Goal: Task Accomplishment & Management: Use online tool/utility

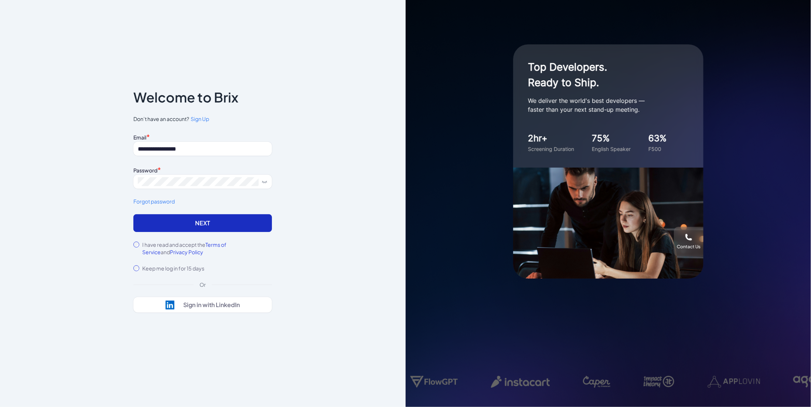
click at [191, 222] on button "Next" at bounding box center [202, 223] width 139 height 18
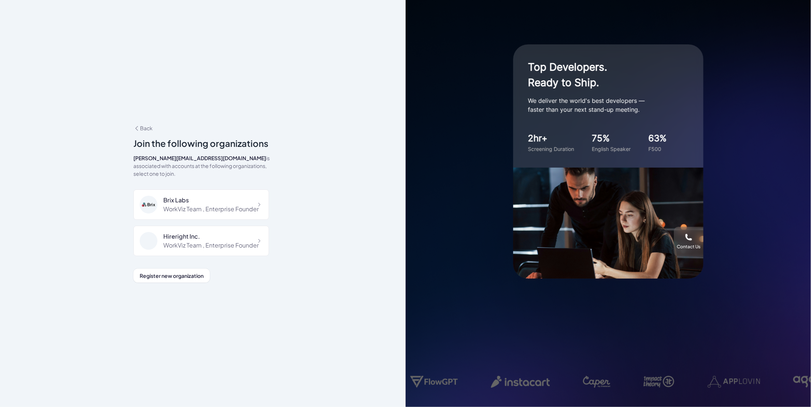
drag, startPoint x: 61, startPoint y: 71, endPoint x: 59, endPoint y: 65, distance: 5.6
click at [61, 69] on div "**********" at bounding box center [203, 203] width 406 height 407
drag, startPoint x: 168, startPoint y: 273, endPoint x: 154, endPoint y: 138, distance: 136.4
click at [163, 133] on div "Back Join the following organizations [PERSON_NAME][EMAIL_ADDRESS][DOMAIN_NAME]…" at bounding box center [202, 203] width 139 height 158
click at [147, 129] on span "Back" at bounding box center [142, 128] width 19 height 7
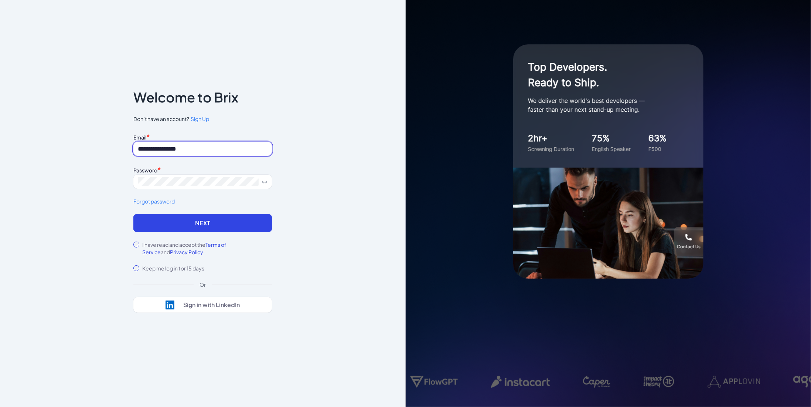
click at [182, 149] on input "**********" at bounding box center [202, 149] width 139 height 14
paste input
type input "**********"
click at [169, 176] on span at bounding box center [202, 181] width 139 height 14
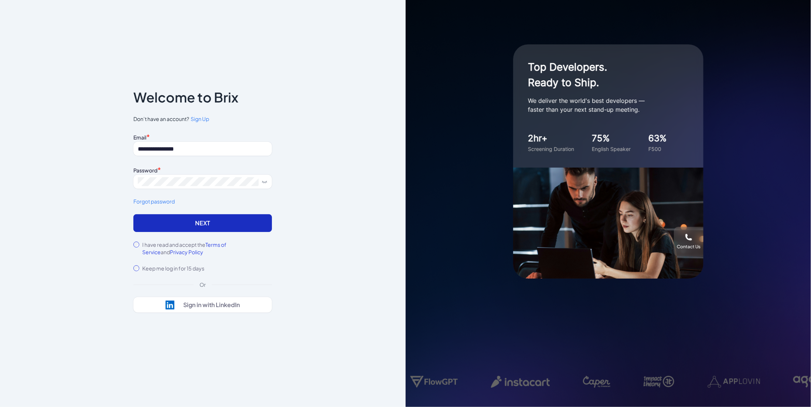
click at [147, 224] on button "Next" at bounding box center [202, 223] width 139 height 18
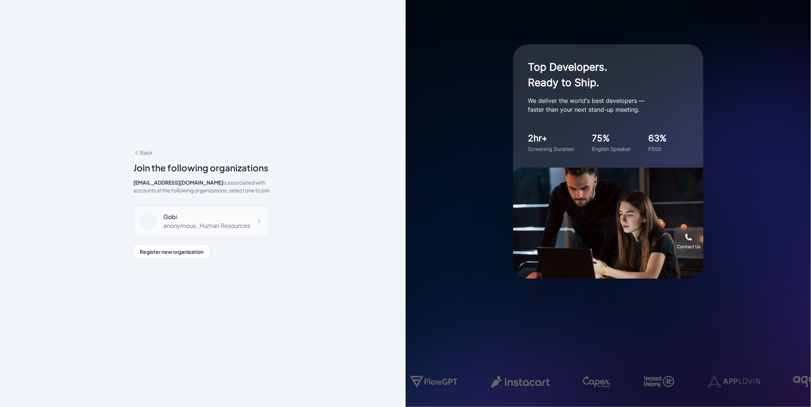
click at [258, 218] on icon at bounding box center [258, 220] width 7 height 7
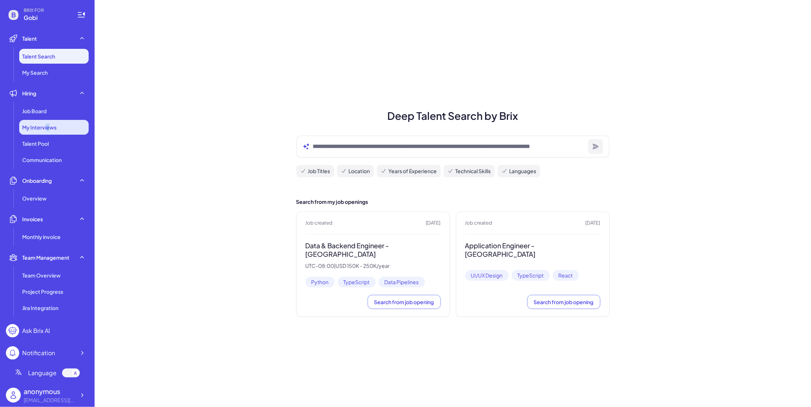
click at [48, 132] on div "My Interviews" at bounding box center [53, 127] width 69 height 15
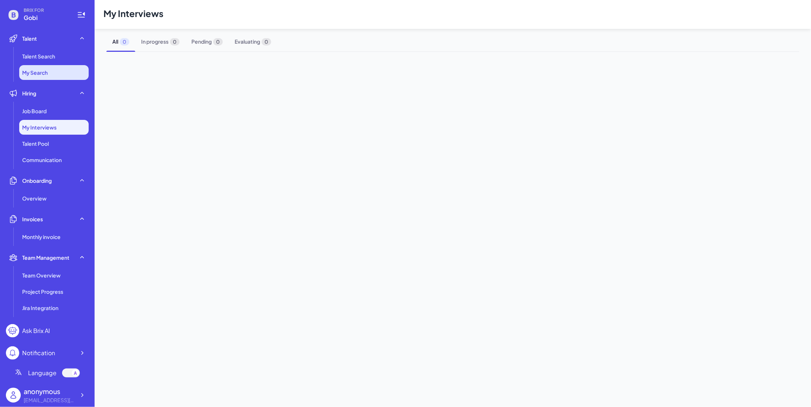
click at [45, 67] on li "My Search" at bounding box center [53, 72] width 69 height 15
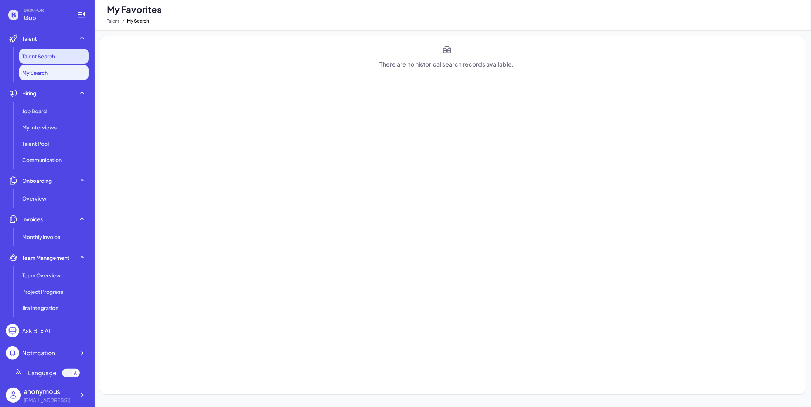
click at [48, 62] on li "Talent Search" at bounding box center [53, 56] width 69 height 15
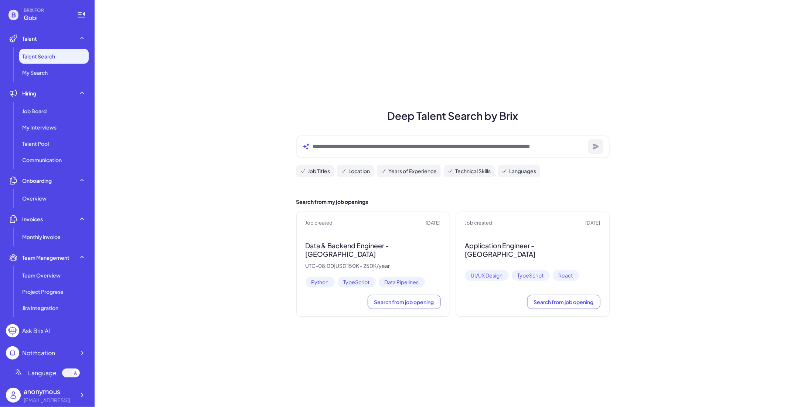
click at [57, 391] on div "anonymous" at bounding box center [50, 391] width 52 height 10
click at [75, 394] on div "anonymous" at bounding box center [50, 391] width 52 height 10
click at [80, 391] on icon at bounding box center [81, 394] width 7 height 7
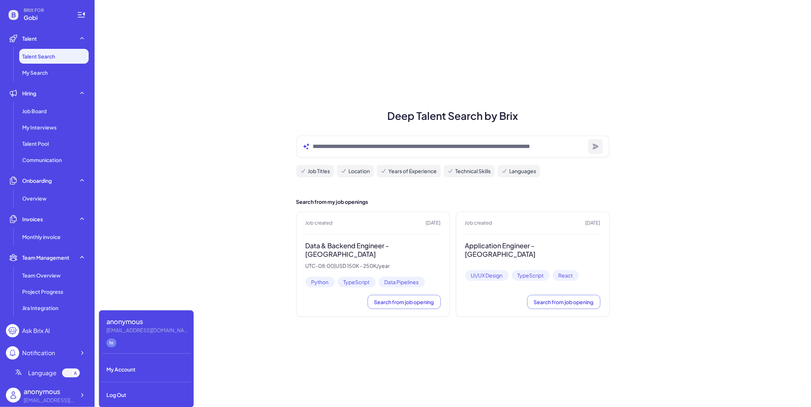
click at [136, 278] on div "Deep Talent Search by Brix Job Titles Location Years of Experience Technical Sk…" at bounding box center [453, 203] width 717 height 407
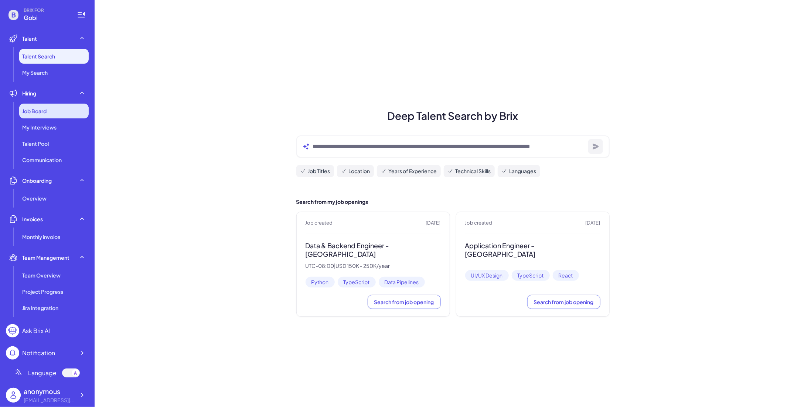
click at [52, 114] on div "Job Board" at bounding box center [53, 111] width 69 height 15
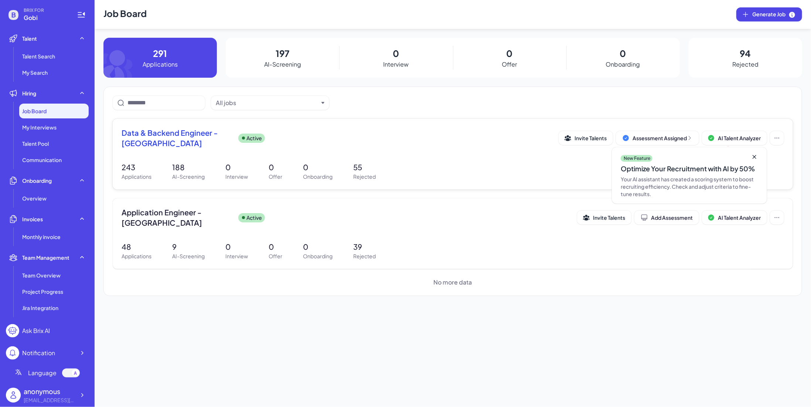
click at [171, 133] on span "Data & Backend Engineer - San Francisco" at bounding box center [177, 138] width 111 height 21
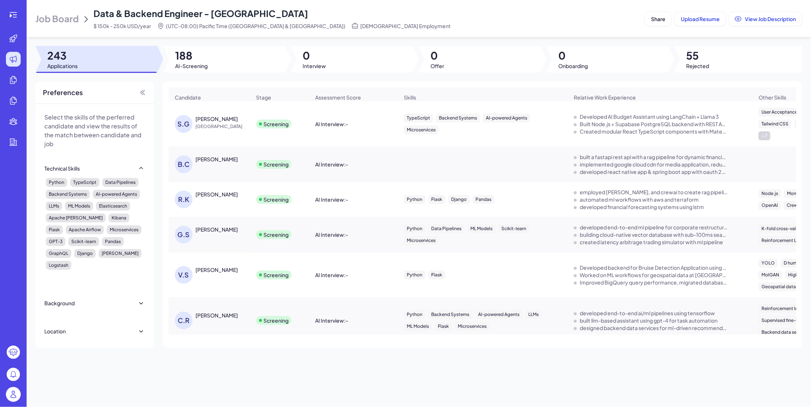
click at [331, 120] on div "AI Interview : -" at bounding box center [331, 123] width 33 height 7
click at [270, 67] on div at bounding box center [224, 59] width 122 height 27
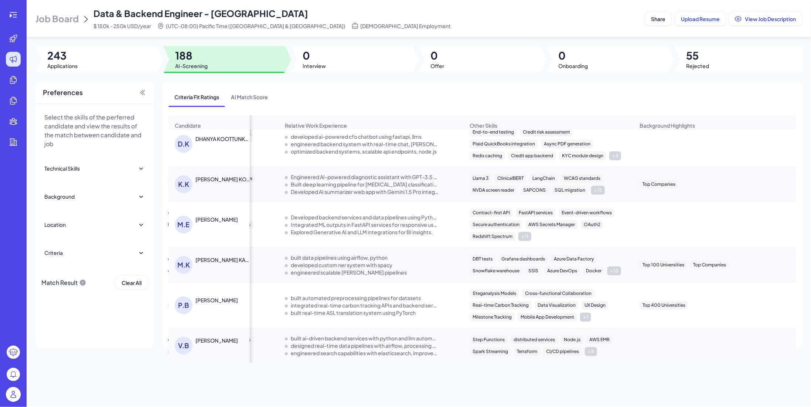
scroll to position [0, 427]
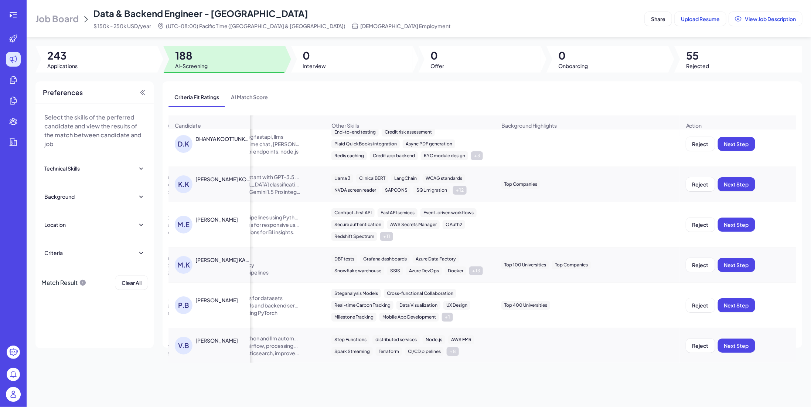
drag, startPoint x: 666, startPoint y: 153, endPoint x: 715, endPoint y: 150, distance: 49.6
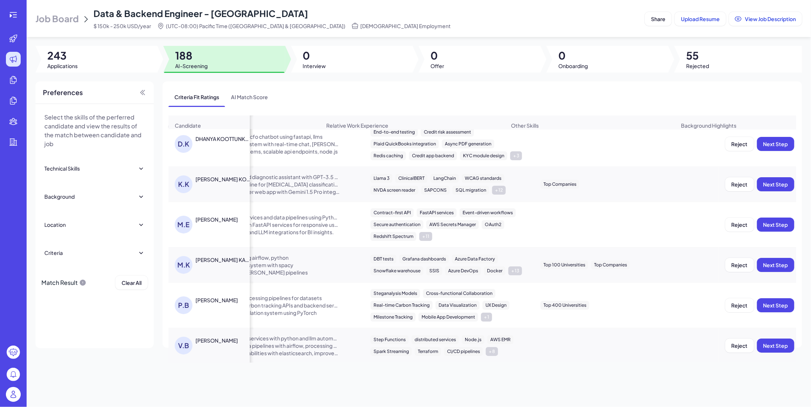
scroll to position [8, 183]
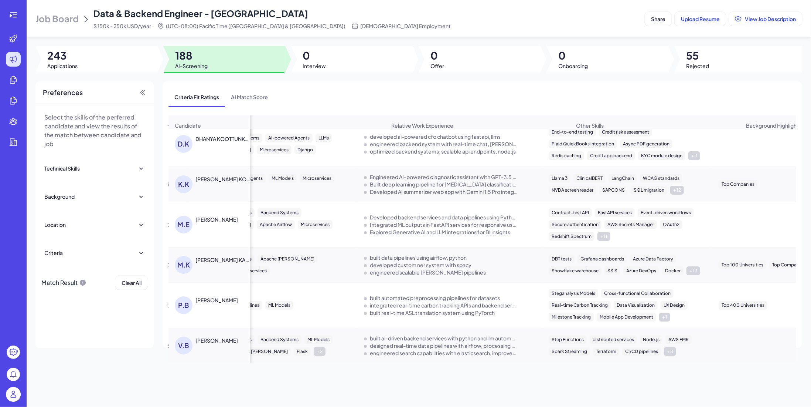
drag, startPoint x: 567, startPoint y: 158, endPoint x: 455, endPoint y: 162, distance: 111.3
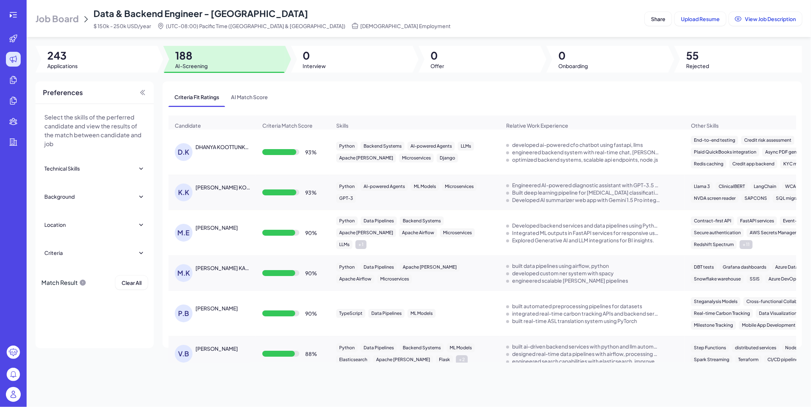
scroll to position [0, 0]
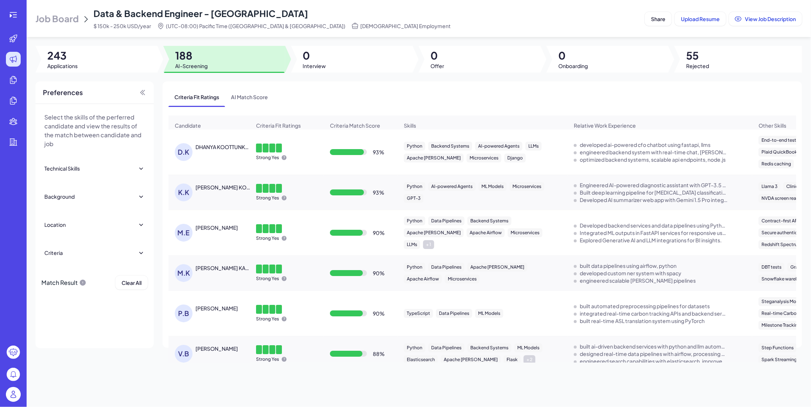
drag, startPoint x: 471, startPoint y: 165, endPoint x: 277, endPoint y: 153, distance: 194.5
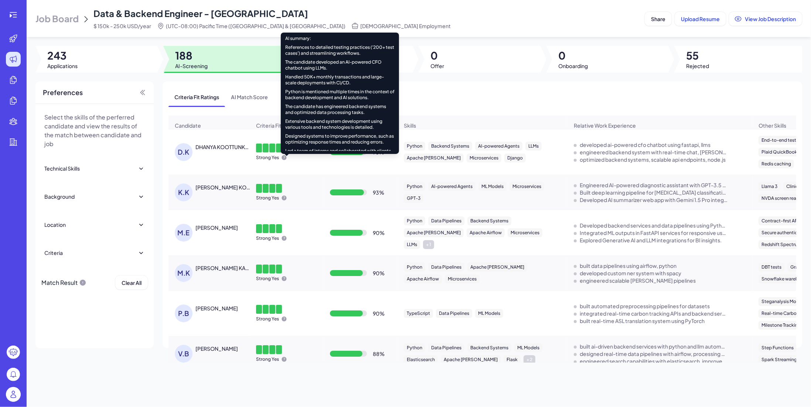
scroll to position [95, 0]
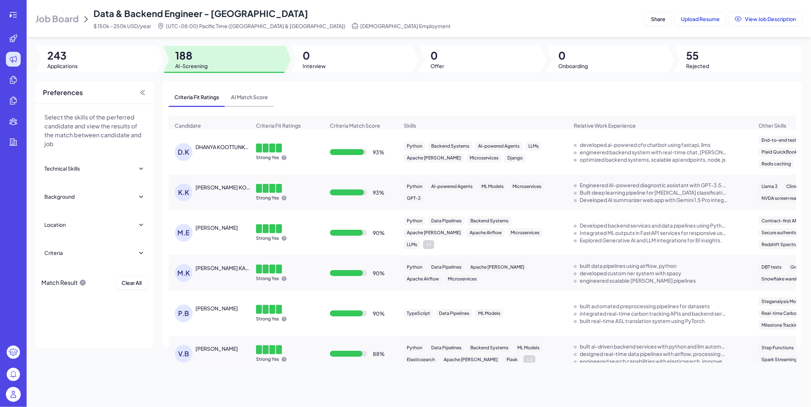
click at [269, 104] on span "AI Match Score" at bounding box center [249, 96] width 49 height 19
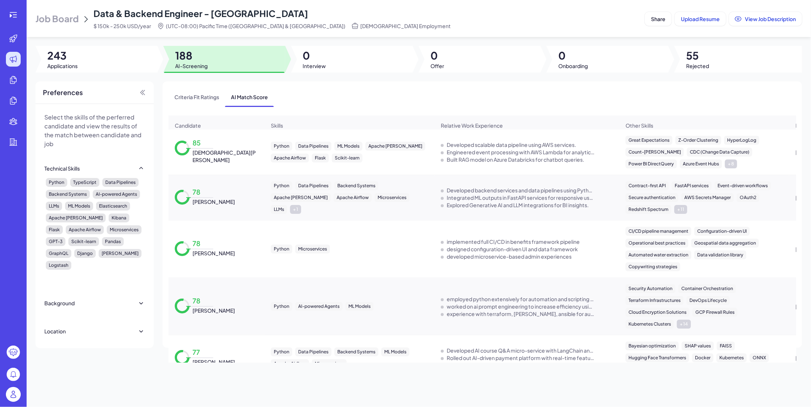
drag, startPoint x: 206, startPoint y: 104, endPoint x: 213, endPoint y: 113, distance: 12.1
click at [206, 104] on span "Criteria Fit Ratings" at bounding box center [197, 96] width 57 height 19
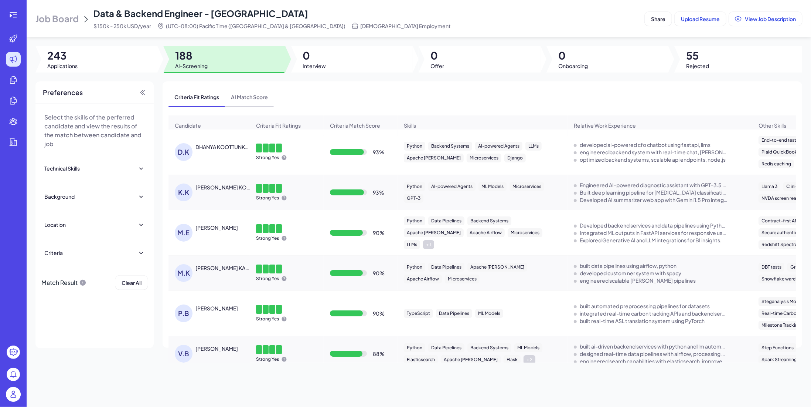
click at [251, 99] on span "AI Match Score" at bounding box center [249, 96] width 49 height 19
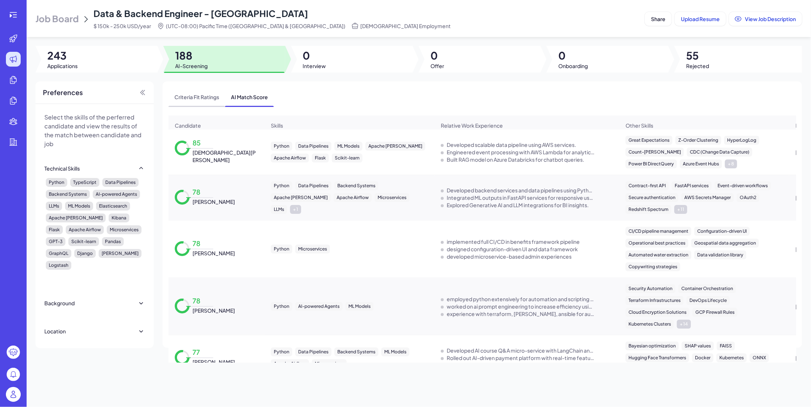
click at [192, 100] on span "Criteria Fit Ratings" at bounding box center [197, 96] width 57 height 19
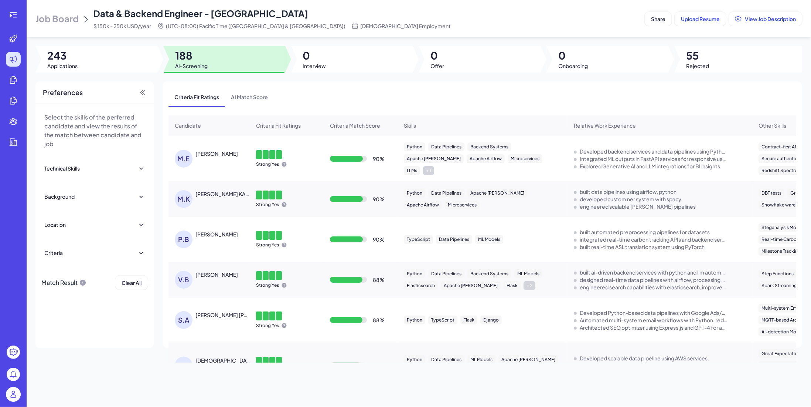
scroll to position [0, 0]
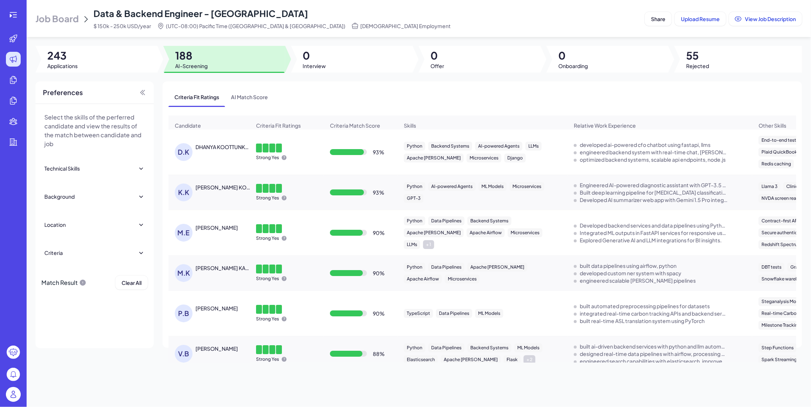
click at [214, 149] on div "DHANYA KOOTTUNKAL" at bounding box center [223, 146] width 55 height 7
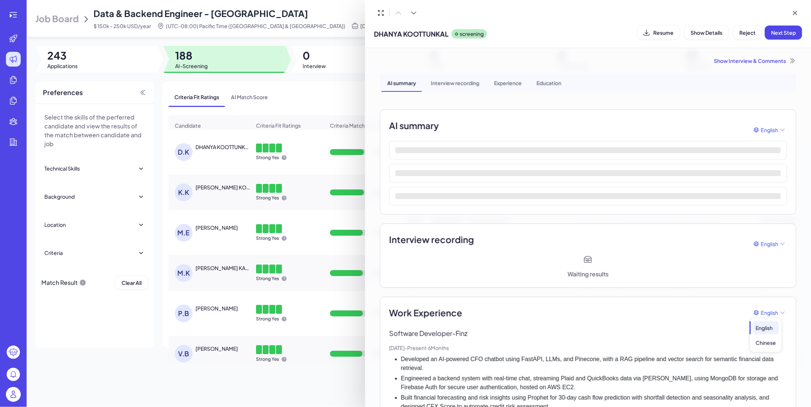
click at [767, 315] on span "English Chinese" at bounding box center [766, 332] width 32 height 40
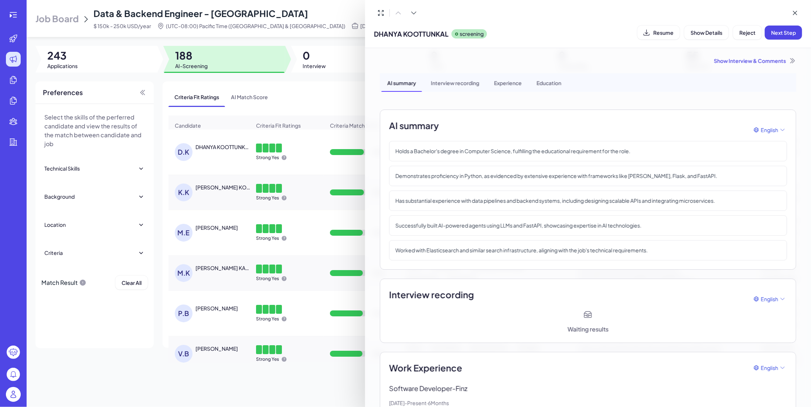
drag, startPoint x: 676, startPoint y: 302, endPoint x: 672, endPoint y: 301, distance: 4.6
click at [674, 301] on div "Interview recording English" at bounding box center [588, 299] width 398 height 22
click at [441, 86] on div "Interview recording" at bounding box center [455, 82] width 60 height 18
drag, startPoint x: 235, startPoint y: 99, endPoint x: 196, endPoint y: 109, distance: 40.7
click at [235, 99] on div at bounding box center [405, 203] width 811 height 407
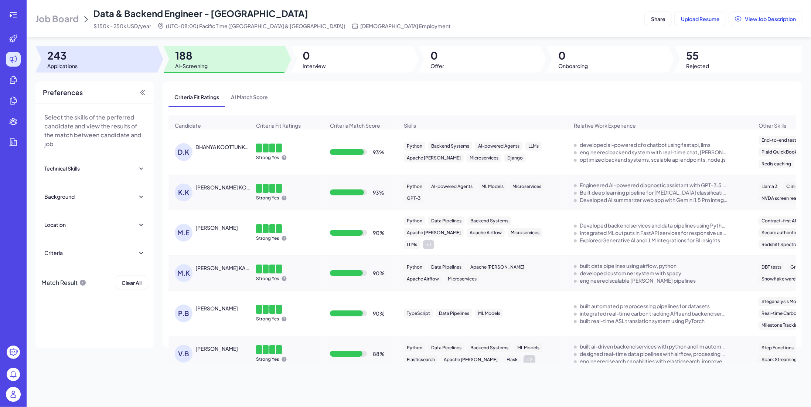
click at [61, 51] on span "243" at bounding box center [62, 55] width 30 height 13
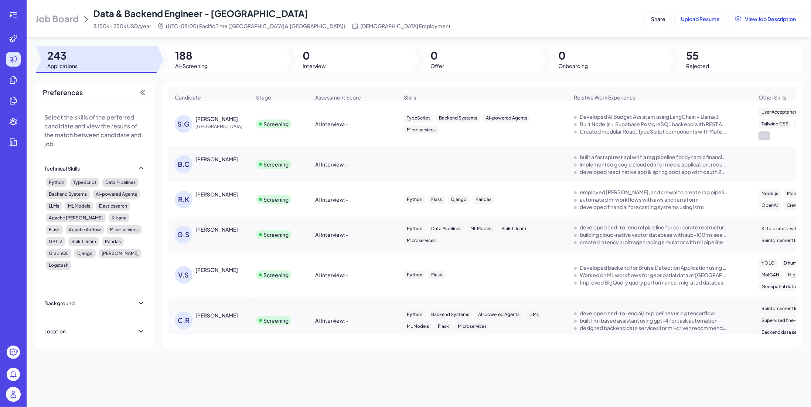
click at [71, 17] on span "Job Board" at bounding box center [56, 19] width 43 height 12
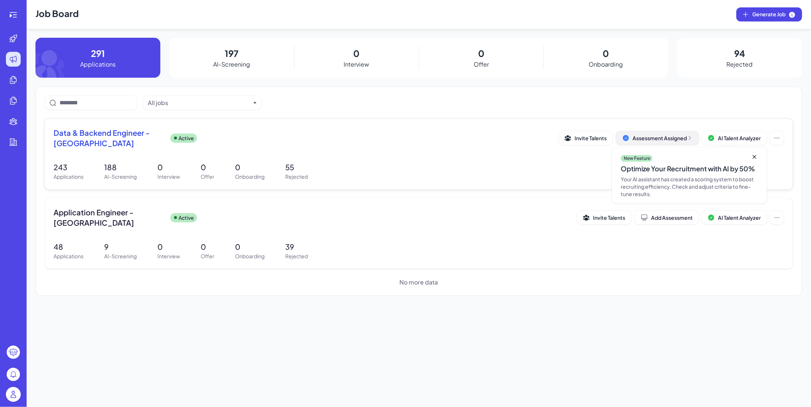
click at [628, 138] on icon at bounding box center [626, 138] width 6 height 6
